Goal: Information Seeking & Learning: Understand process/instructions

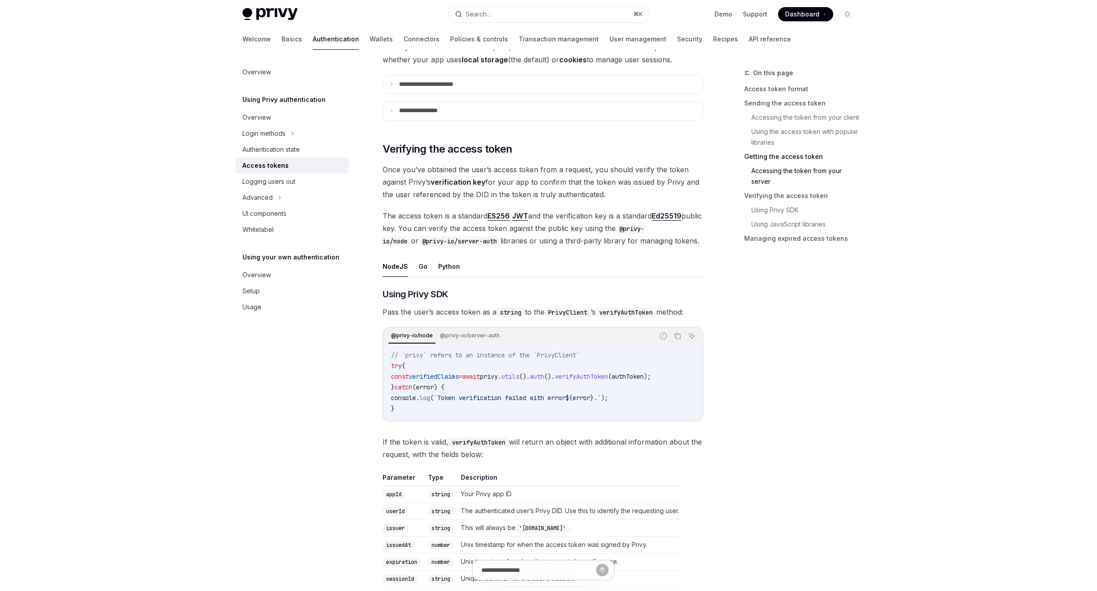
scroll to position [1191, 0]
click at [453, 266] on button "Python" at bounding box center [449, 264] width 22 height 21
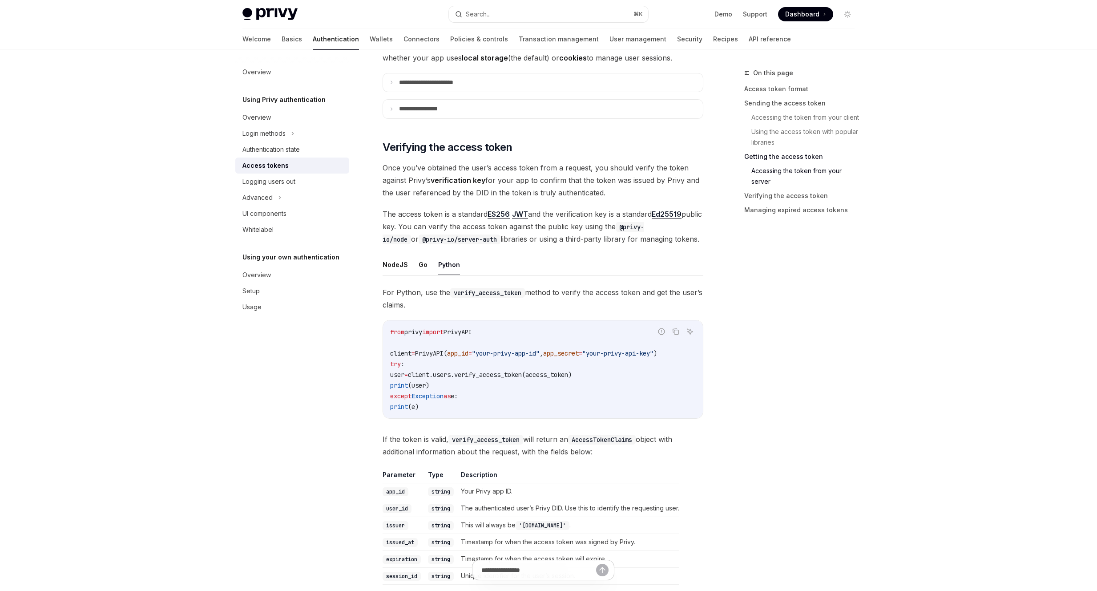
click at [431, 266] on ul "NodeJS Go Python" at bounding box center [543, 264] width 321 height 21
click at [421, 266] on button "Go" at bounding box center [423, 264] width 9 height 21
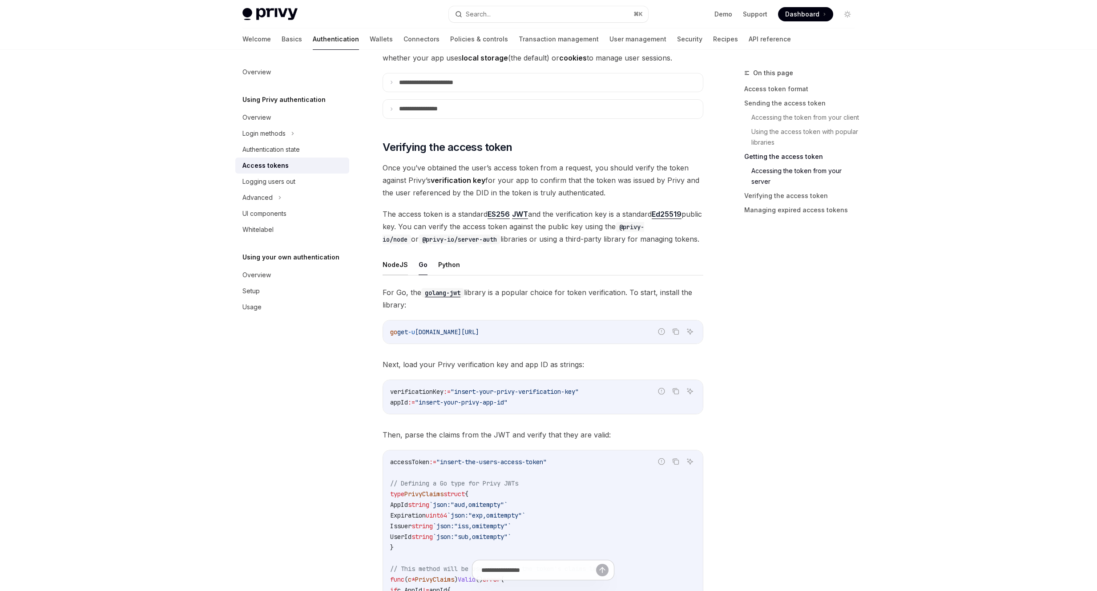
click at [389, 266] on button "NodeJS" at bounding box center [395, 264] width 25 height 21
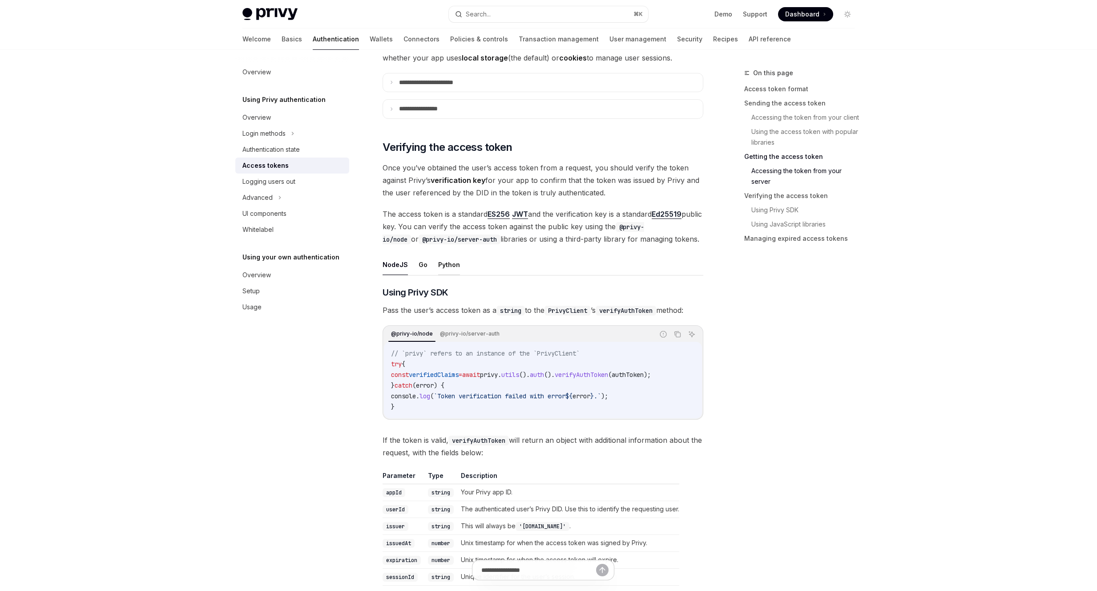
click at [445, 263] on button "Python" at bounding box center [449, 264] width 22 height 21
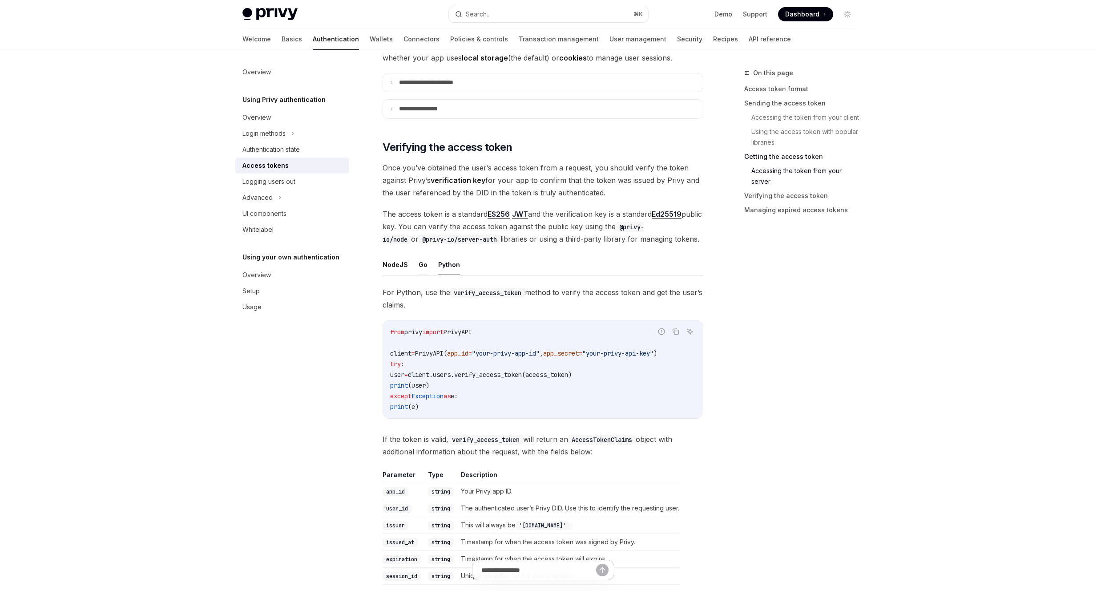
click at [419, 264] on button "Go" at bounding box center [423, 264] width 9 height 21
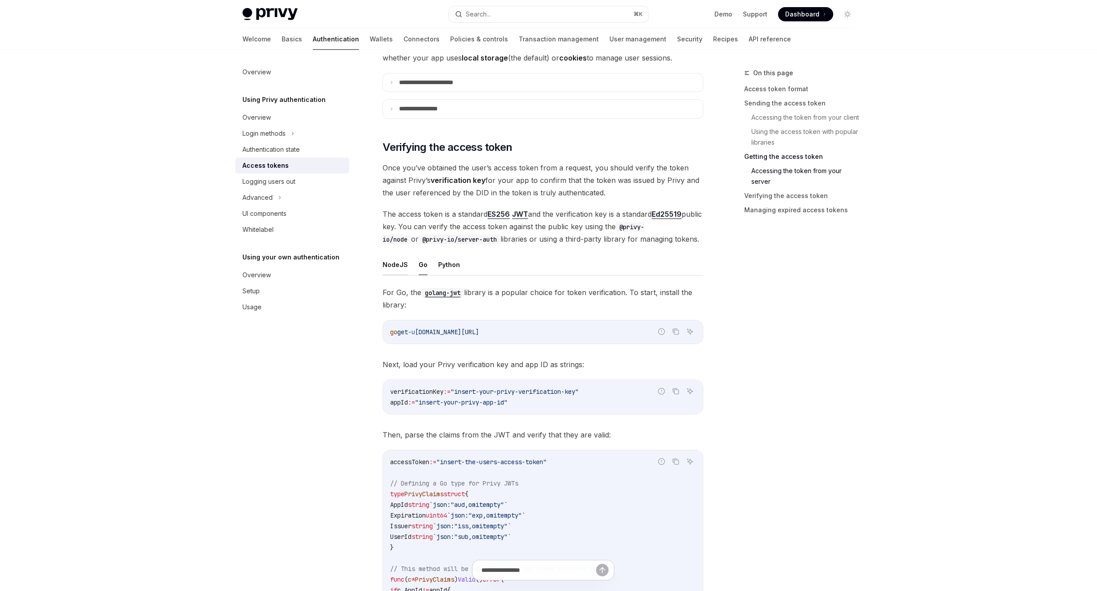
click at [398, 264] on button "NodeJS" at bounding box center [395, 264] width 25 height 21
type textarea "*"
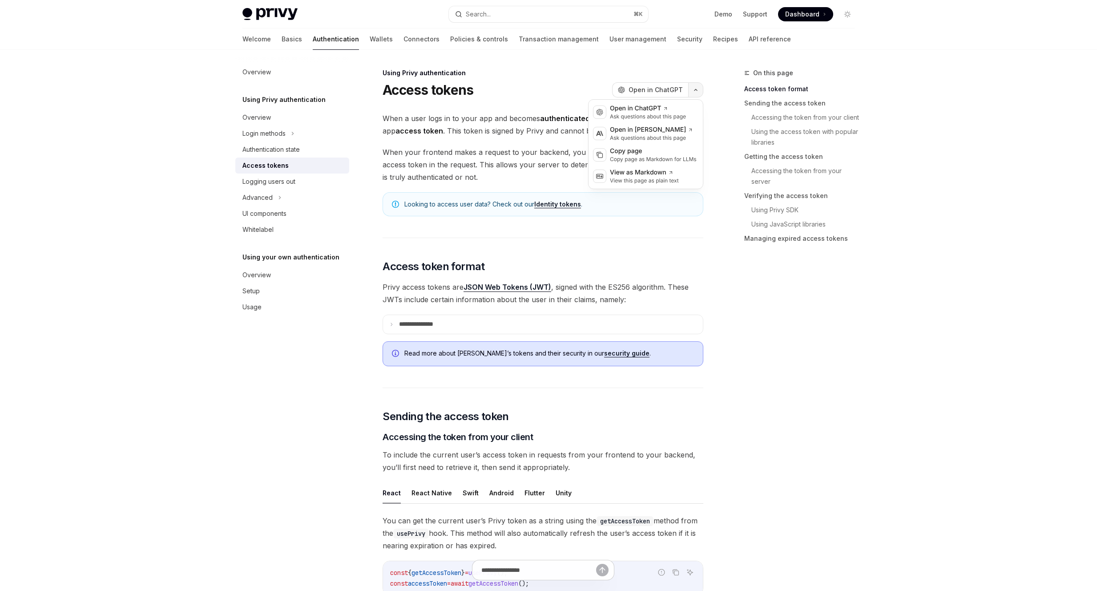
click at [695, 90] on icon "button" at bounding box center [695, 90] width 11 height 4
click at [482, 180] on span "When your frontend makes a request to your backend, you should include the curr…" at bounding box center [543, 164] width 321 height 37
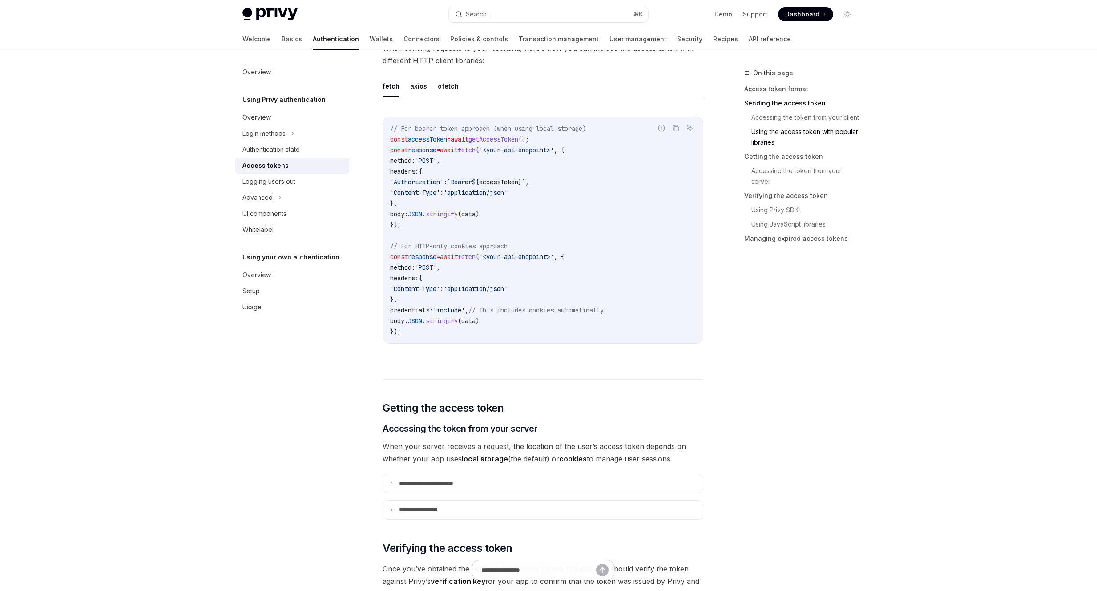
scroll to position [796, 0]
